Goal: Information Seeking & Learning: Check status

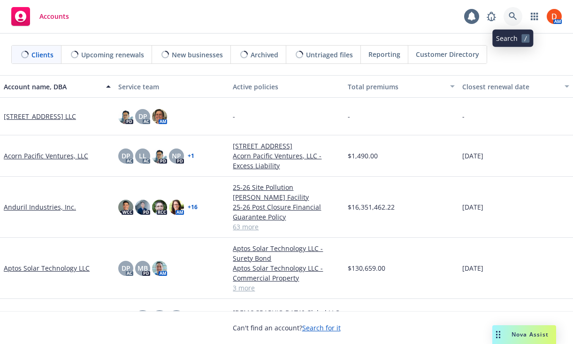
click at [514, 18] on icon at bounding box center [513, 16] width 8 height 8
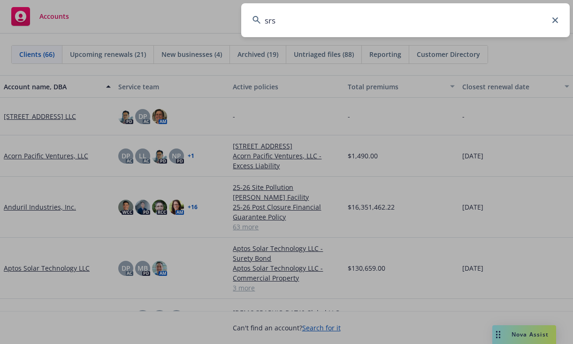
type input "srsc"
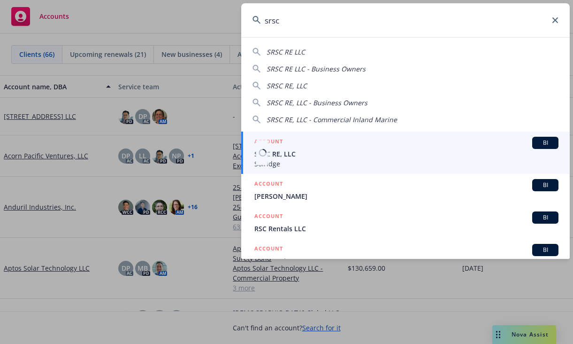
click at [347, 138] on div "ACCOUNT BI" at bounding box center [407, 143] width 304 height 12
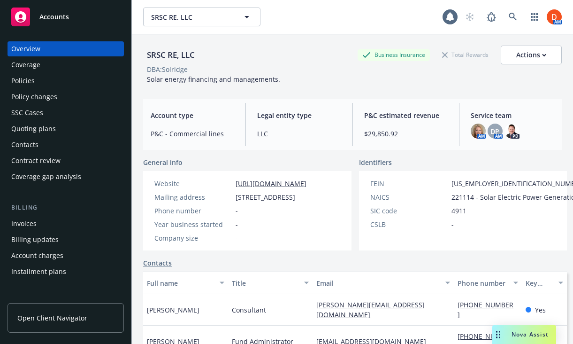
click at [96, 80] on div "Policies" at bounding box center [65, 80] width 109 height 15
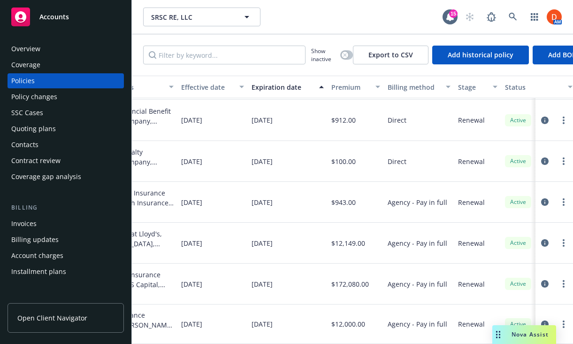
scroll to position [39, 331]
click at [46, 218] on div "Invoices" at bounding box center [65, 223] width 109 height 15
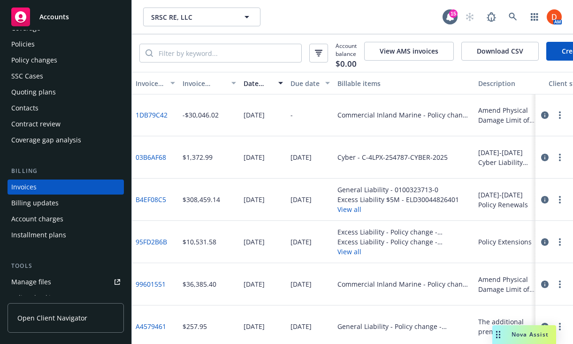
scroll to position [41, 0]
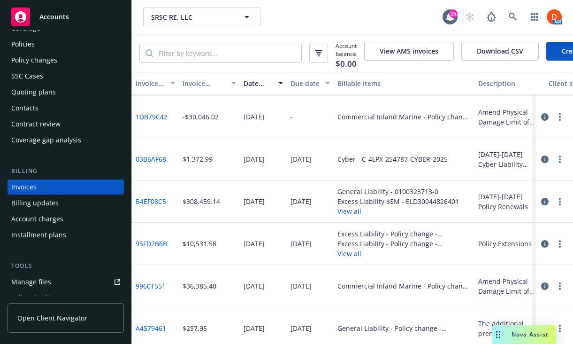
click at [345, 210] on button "View all" at bounding box center [399, 211] width 122 height 10
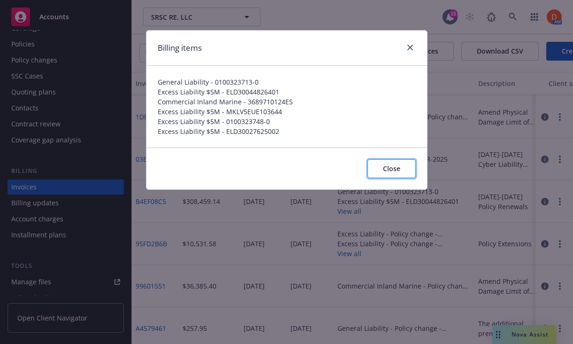
click at [380, 164] on button "Close" at bounding box center [392, 168] width 48 height 19
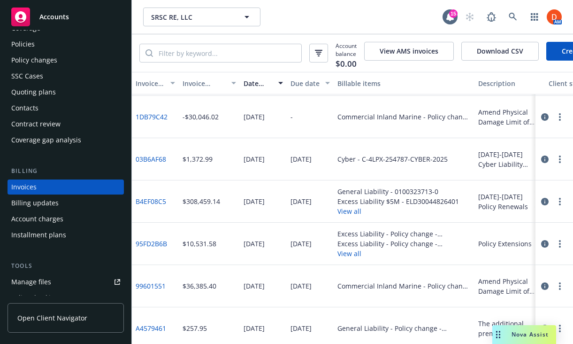
click at [157, 201] on link "B4EF08C5" at bounding box center [151, 201] width 31 height 10
click at [560, 199] on icon "button" at bounding box center [560, 202] width 2 height 8
click at [547, 202] on icon "button" at bounding box center [545, 202] width 8 height 8
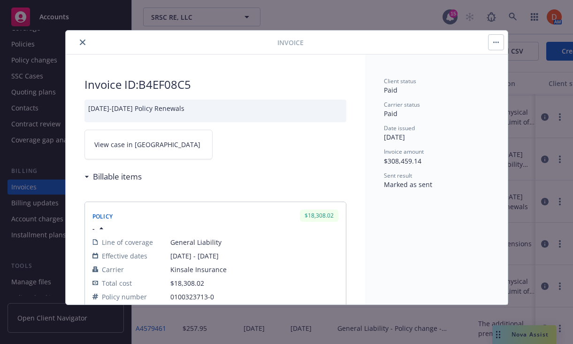
click at [158, 139] on link "View case in [GEOGRAPHIC_DATA]" at bounding box center [149, 145] width 128 height 30
click at [76, 42] on div at bounding box center [173, 42] width 208 height 11
click at [78, 42] on button "close" at bounding box center [82, 42] width 11 height 11
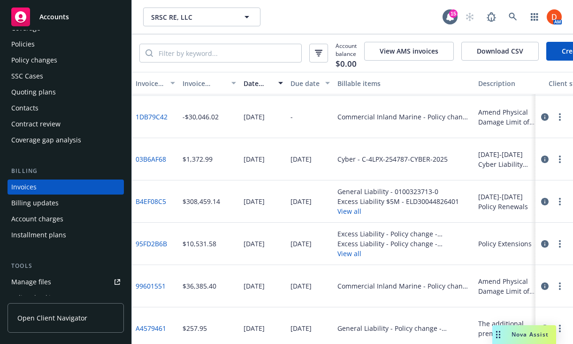
scroll to position [41, 1]
